Goal: Information Seeking & Learning: Learn about a topic

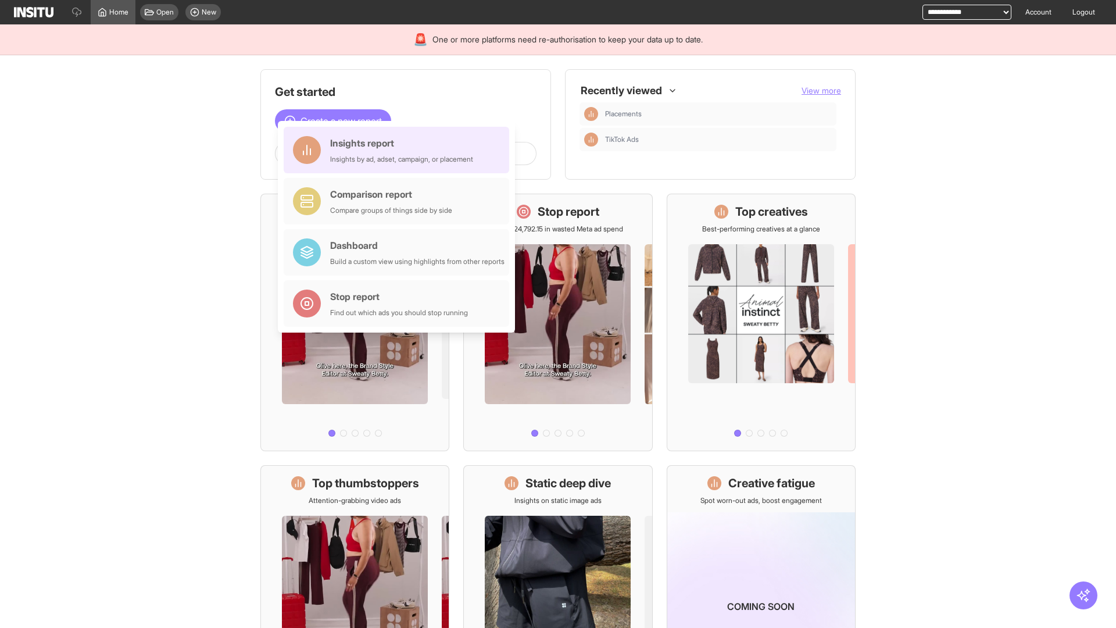
click at [399, 150] on div "Insights report Insights by ad, adset, campaign, or placement" at bounding box center [401, 150] width 143 height 28
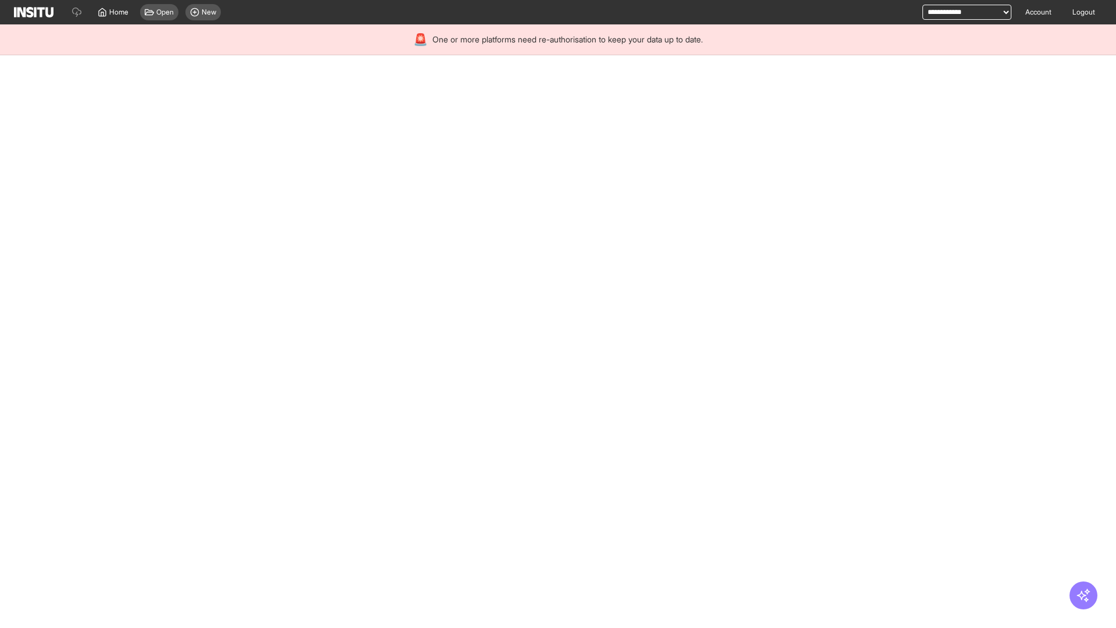
select select "**"
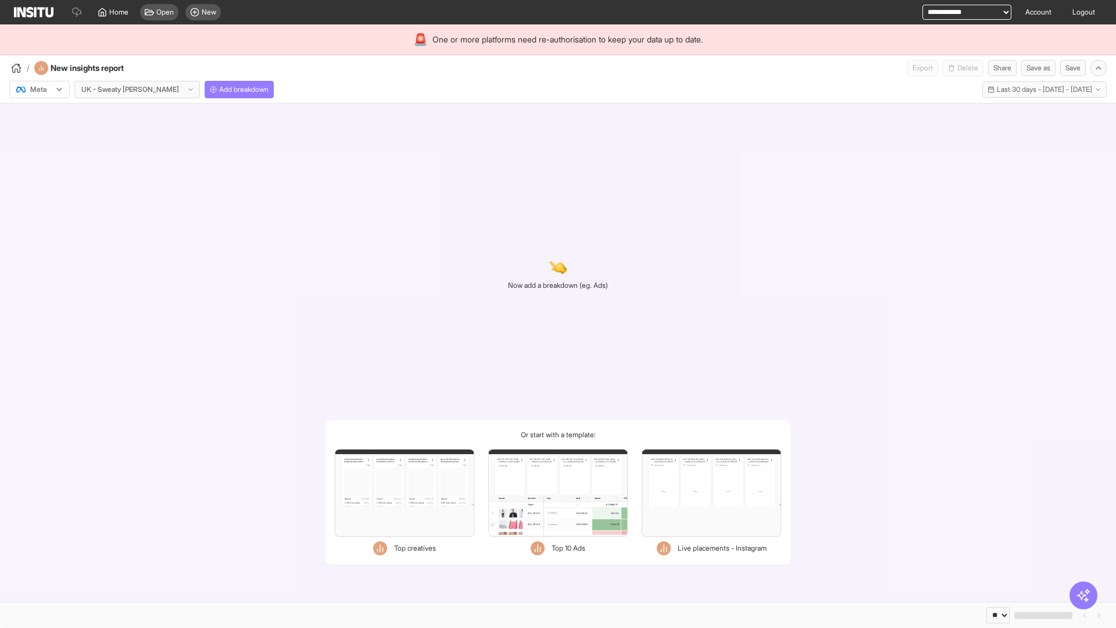
click at [40, 90] on div at bounding box center [31, 90] width 33 height 12
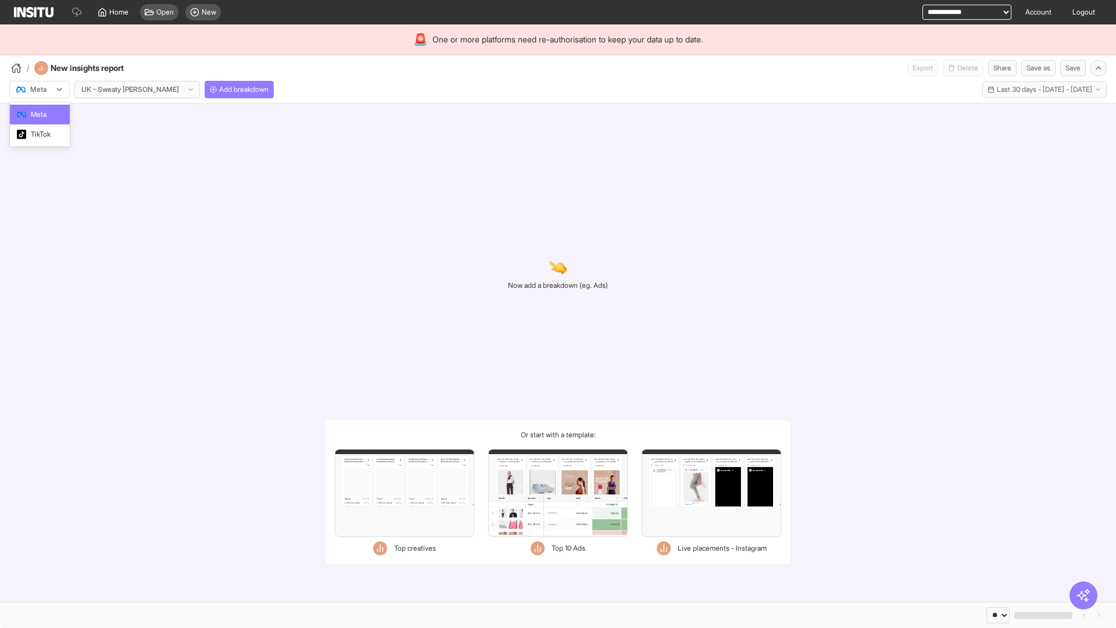
click at [39, 115] on span "Meta" at bounding box center [39, 114] width 16 height 10
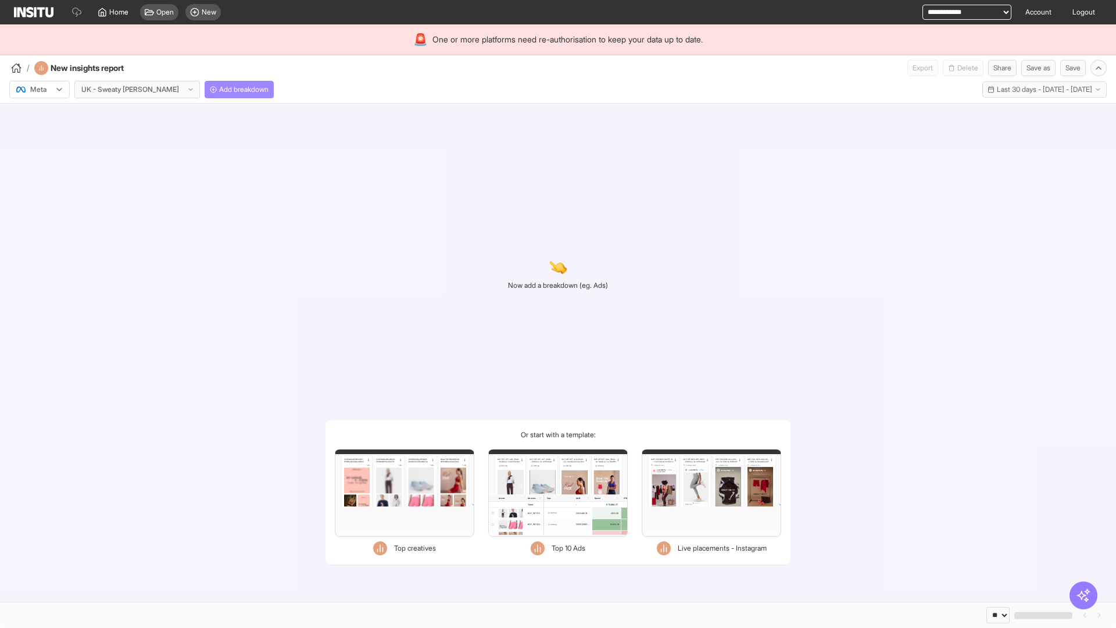
click at [219, 90] on span "Add breakdown" at bounding box center [243, 89] width 49 height 9
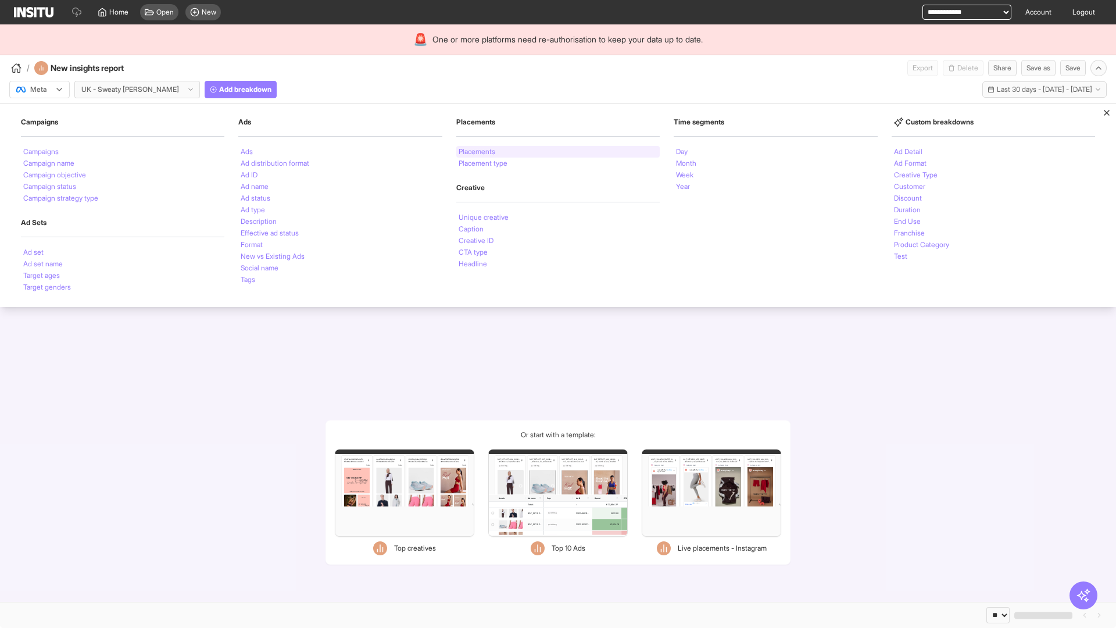
click at [477, 152] on li "Placements" at bounding box center [477, 151] width 37 height 7
